Goal: Book appointment/travel/reservation

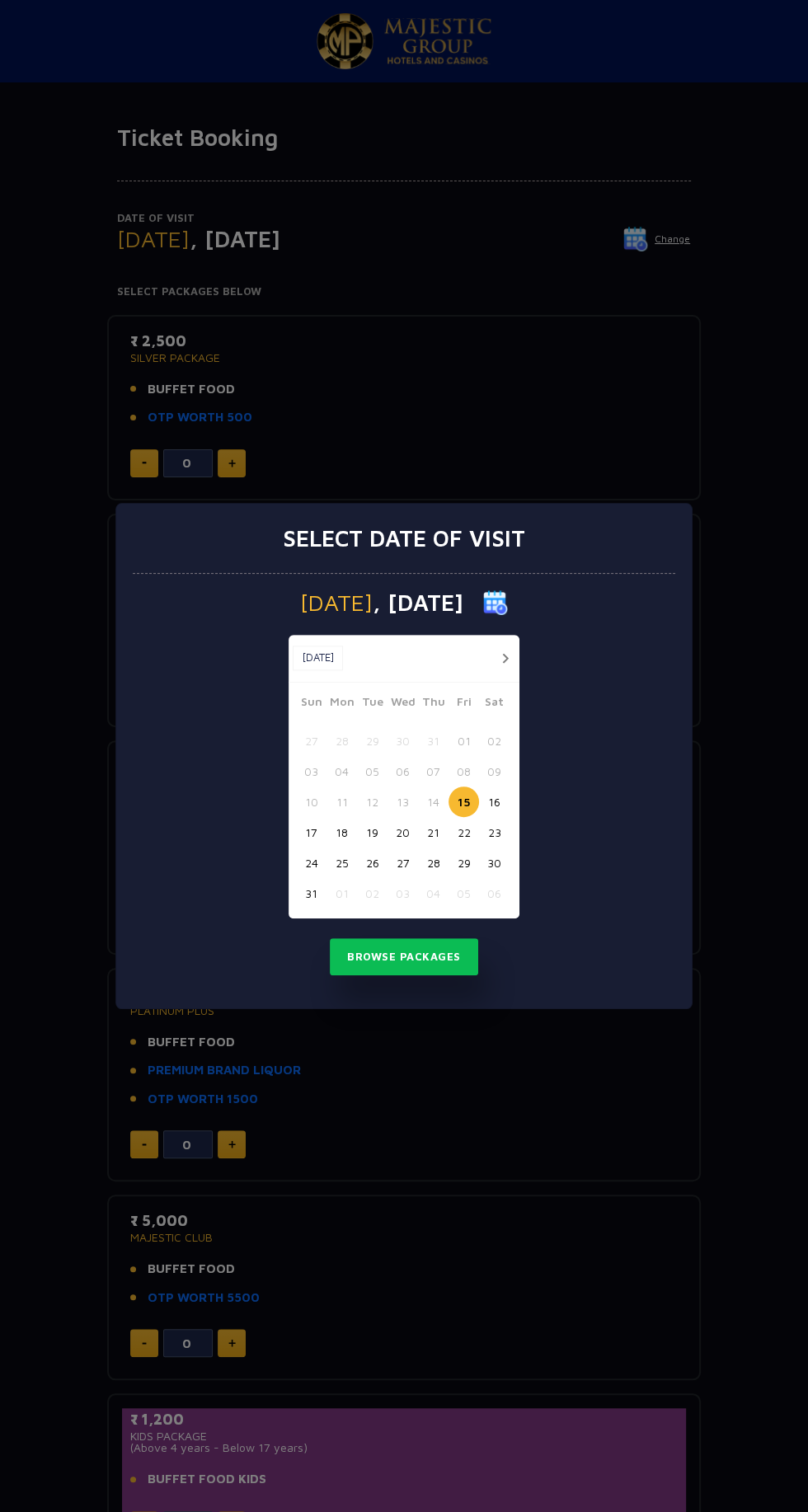
click at [463, 799] on button "15" at bounding box center [464, 802] width 31 height 31
click at [453, 796] on button "15" at bounding box center [464, 802] width 31 height 31
click at [431, 956] on button "Browse Packages" at bounding box center [404, 957] width 148 height 38
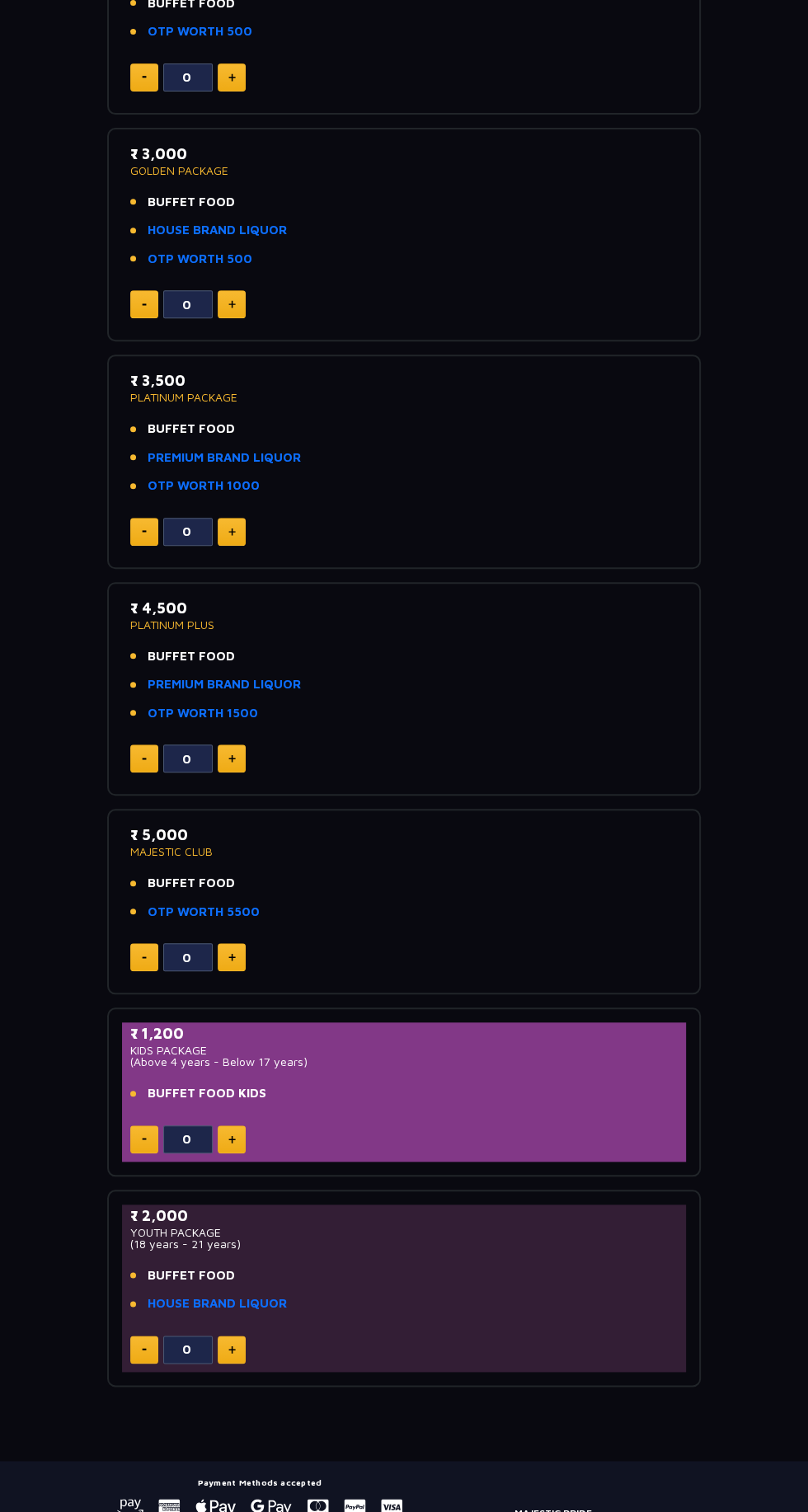
scroll to position [386, 0]
